Goal: Transaction & Acquisition: Purchase product/service

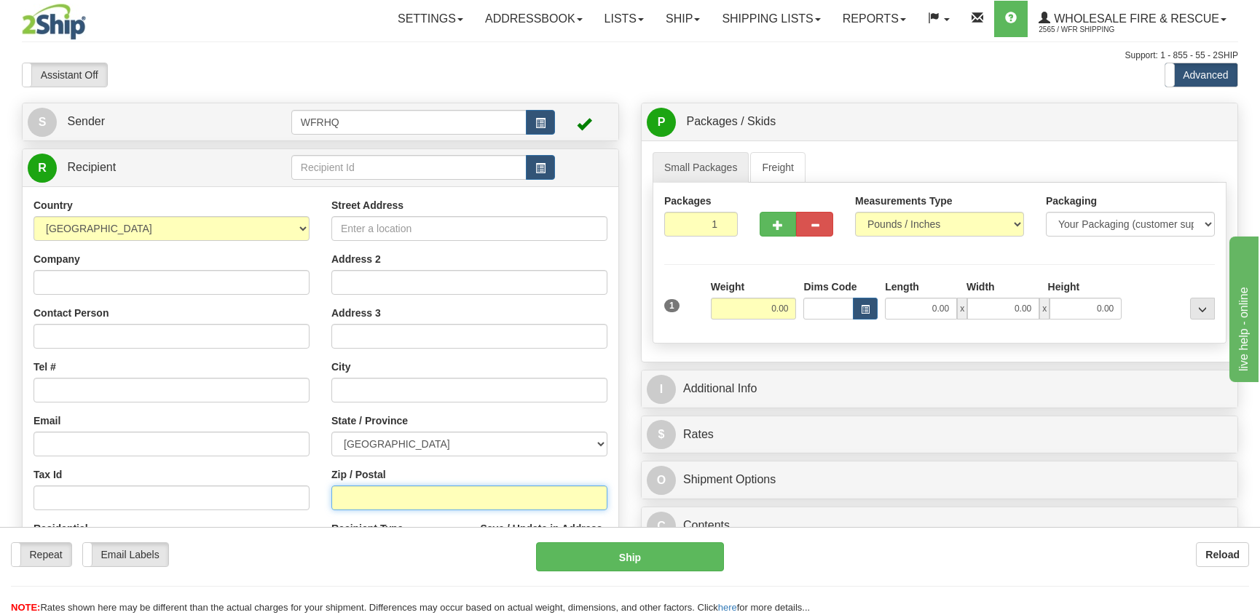
click at [370, 498] on input "Zip / Postal" at bounding box center [469, 498] width 276 height 25
click at [350, 503] on input "Zip / Postal" at bounding box center [469, 498] width 276 height 25
type input "V8G 5L7"
click at [777, 309] on input "0.00" at bounding box center [754, 309] width 86 height 22
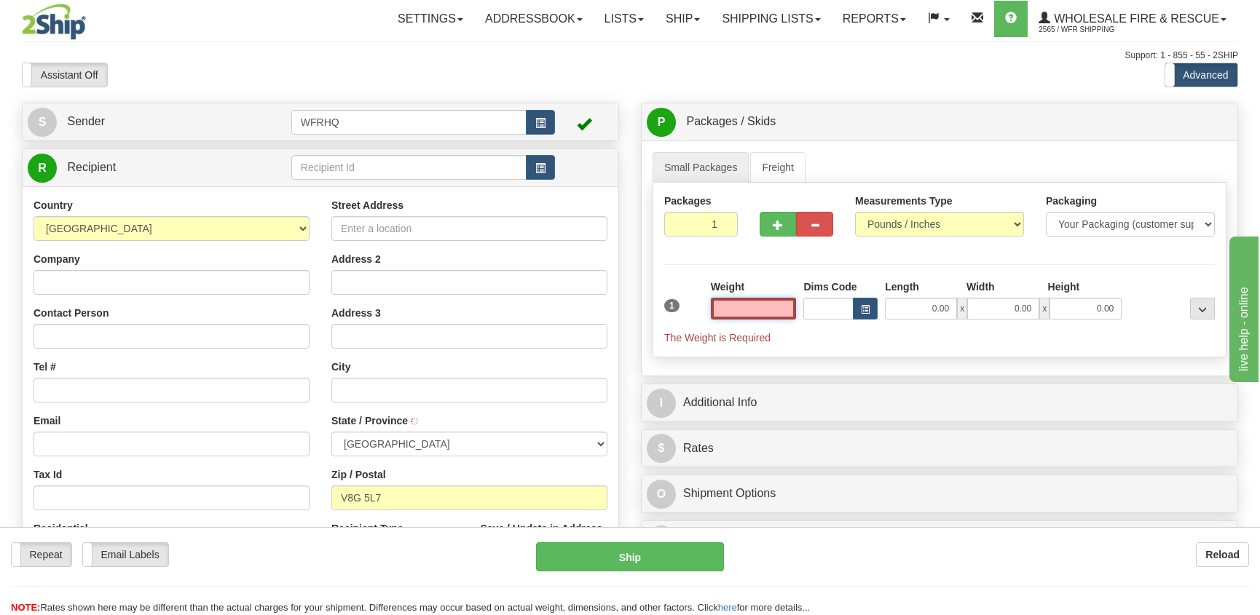
type input "TERRACE"
select select "BC"
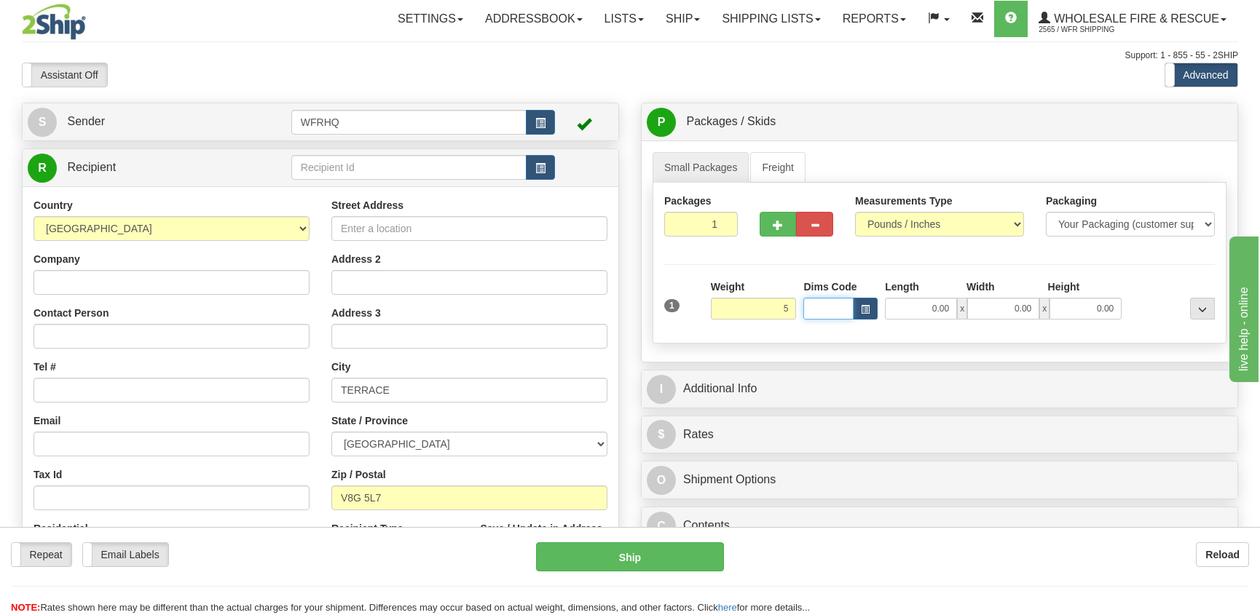
type input "5.00"
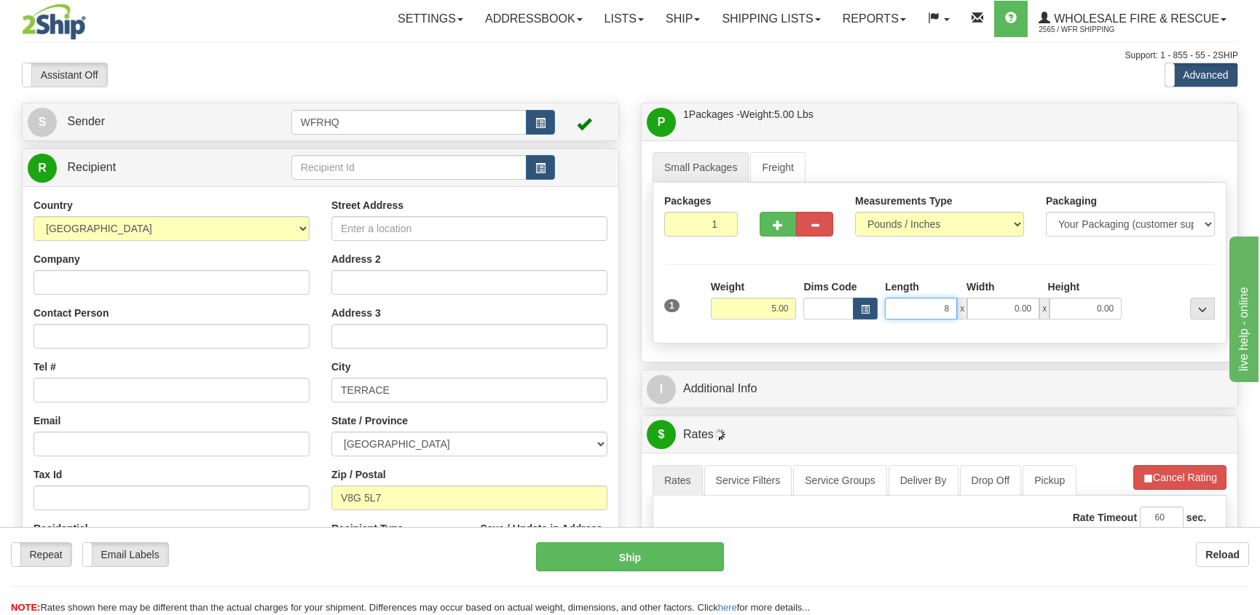
type input "8.00"
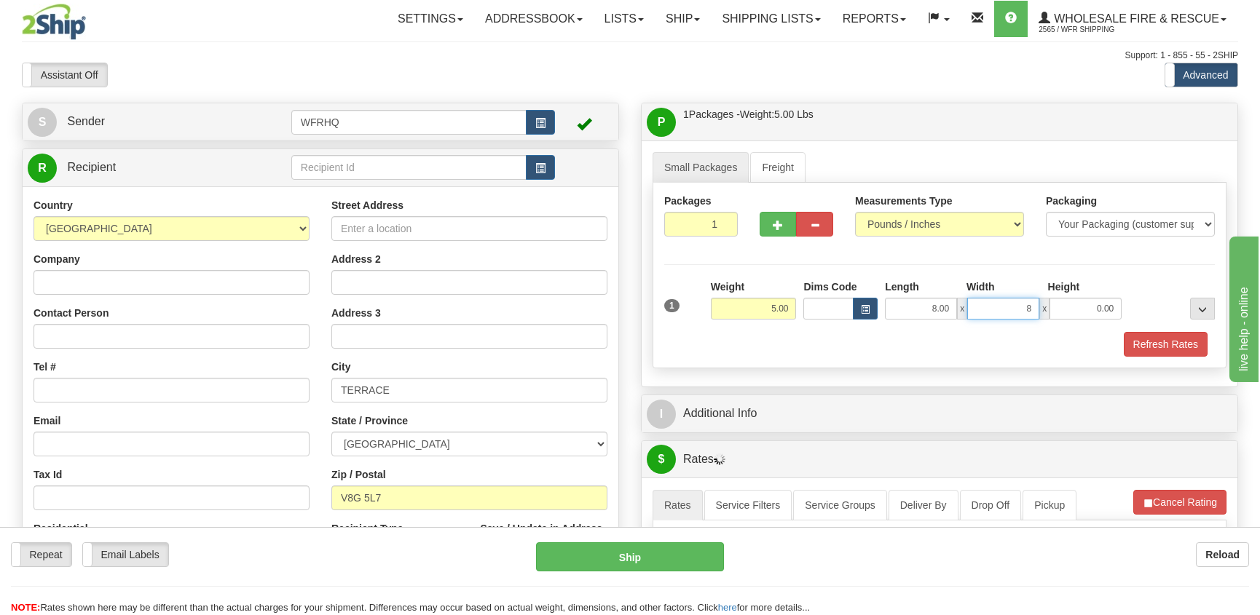
type input "8.00"
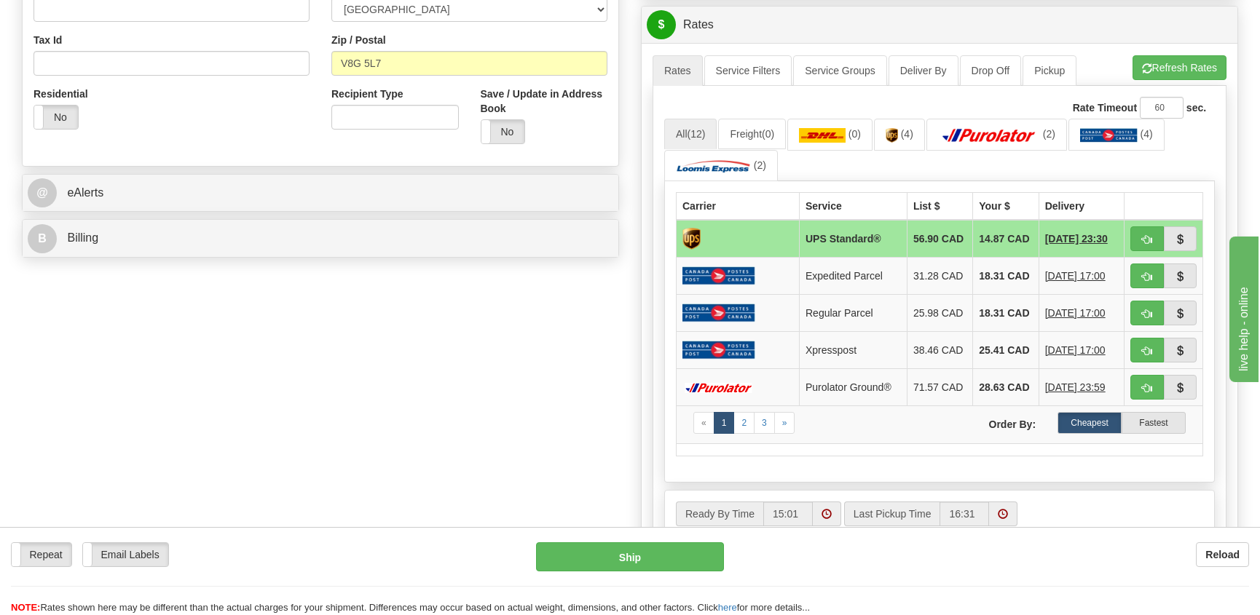
scroll to position [437, 0]
